Goal: Task Accomplishment & Management: Manage account settings

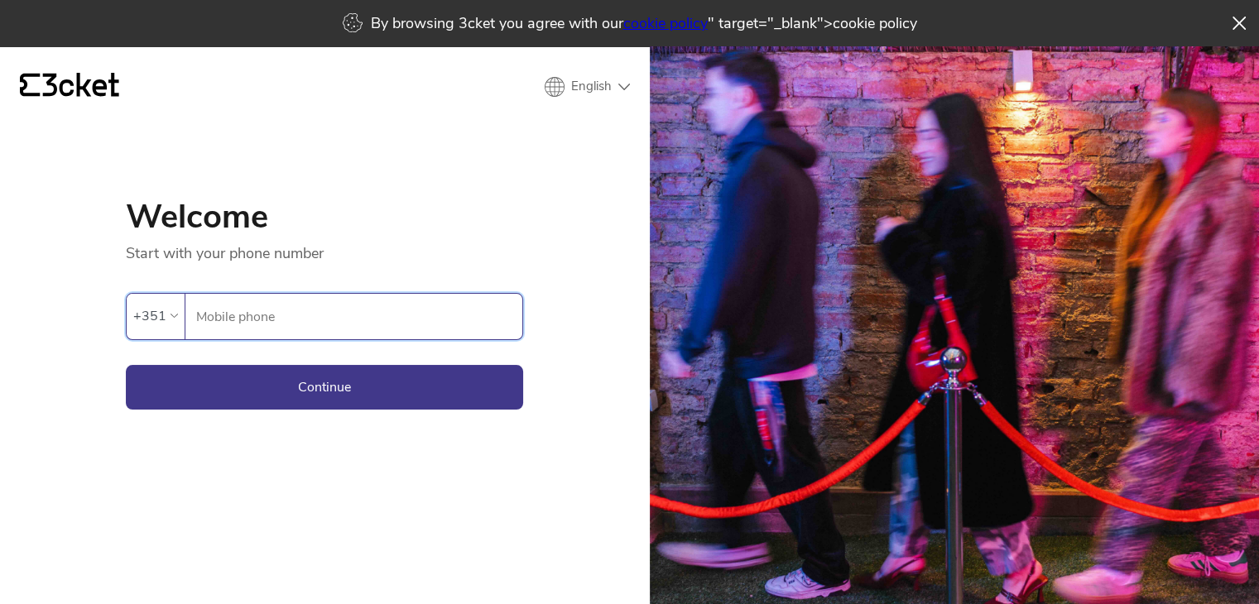
click at [367, 319] on input "Mobile phone" at bounding box center [358, 317] width 327 height 46
type input "932295901"
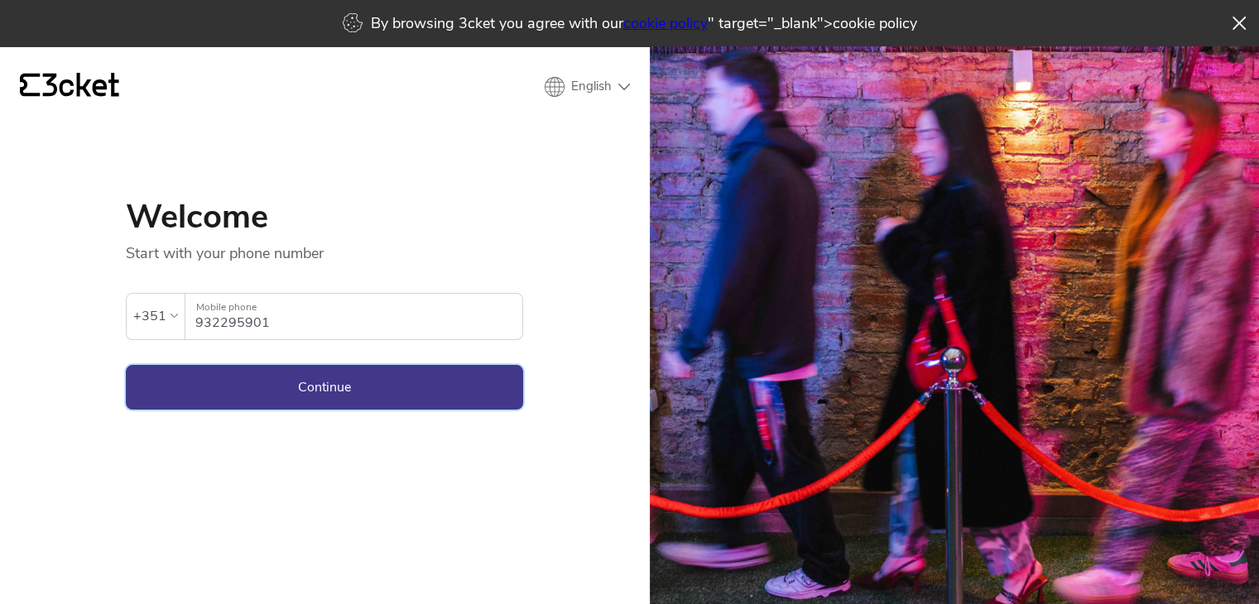
click at [371, 385] on button "Continue" at bounding box center [324, 387] width 397 height 45
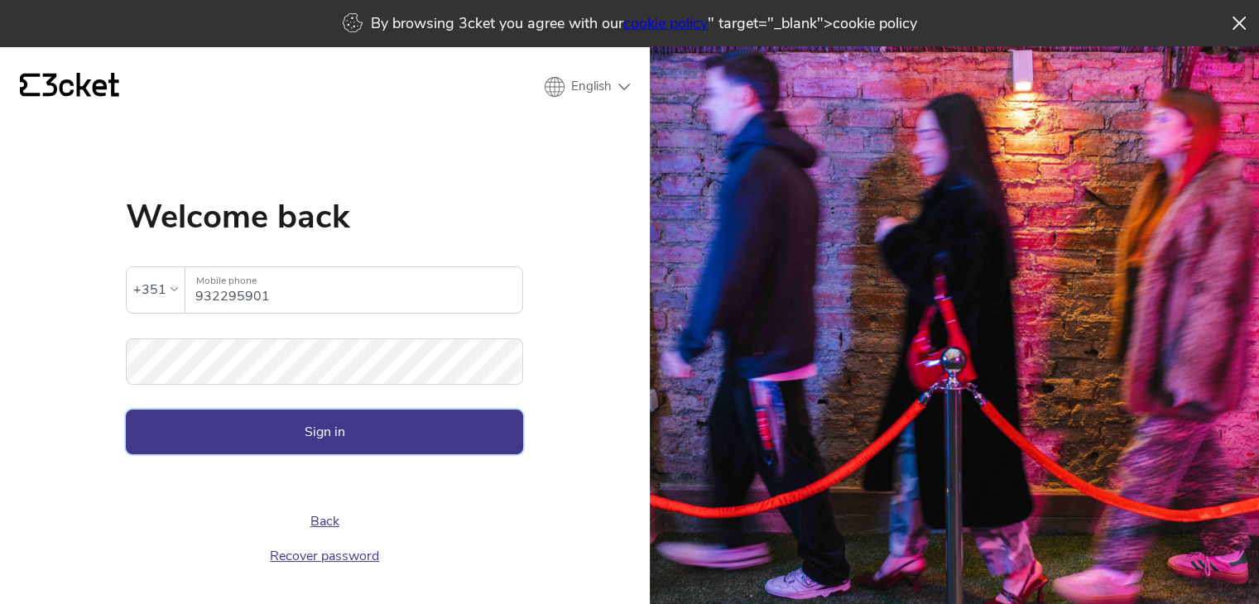
click at [332, 411] on button "Sign in" at bounding box center [324, 432] width 397 height 45
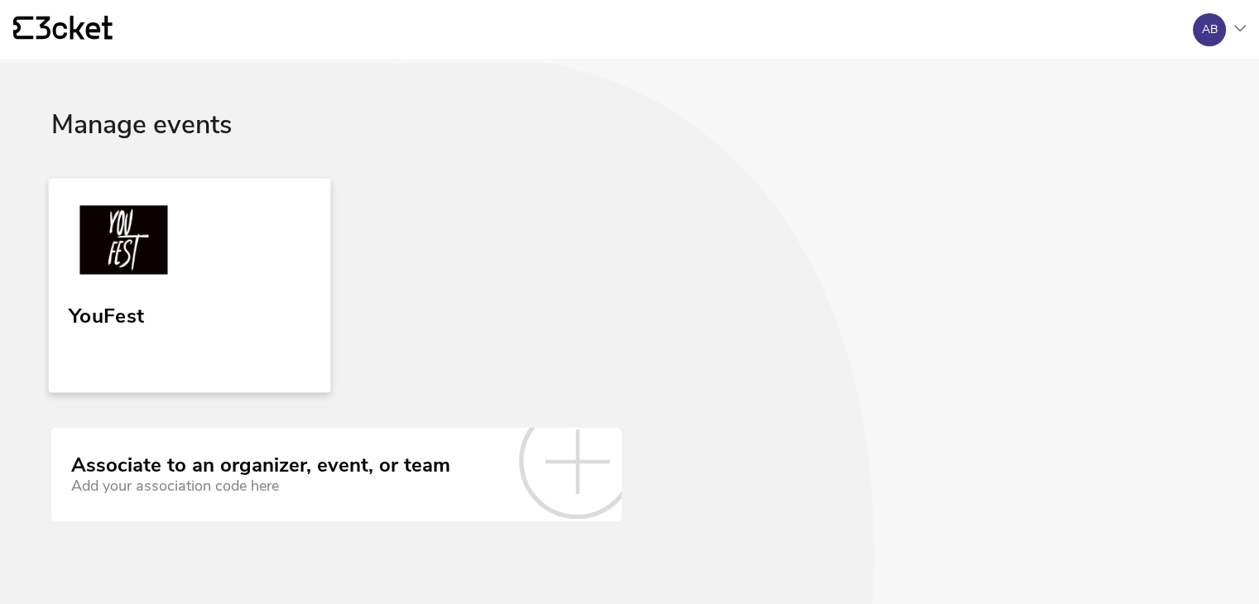
click at [232, 282] on link "YouFest" at bounding box center [190, 285] width 282 height 214
